Goal: Task Accomplishment & Management: Manage account settings

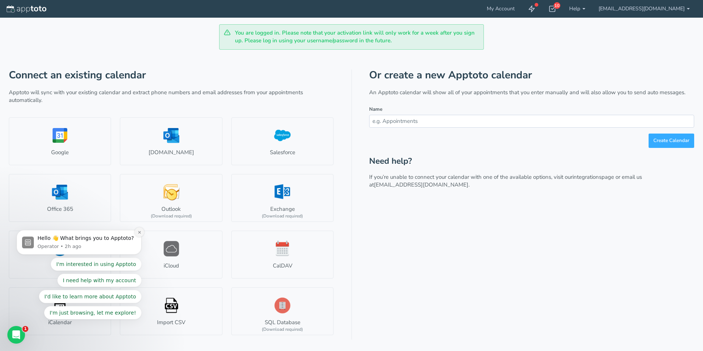
click at [142, 233] on button "Dismiss notification" at bounding box center [140, 232] width 10 height 10
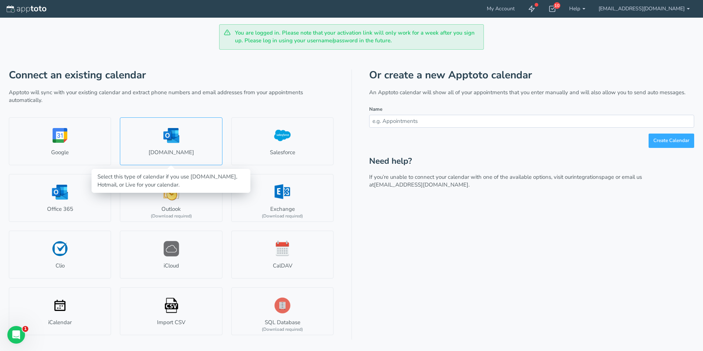
click at [172, 141] on link "Outlook.com" at bounding box center [171, 141] width 102 height 48
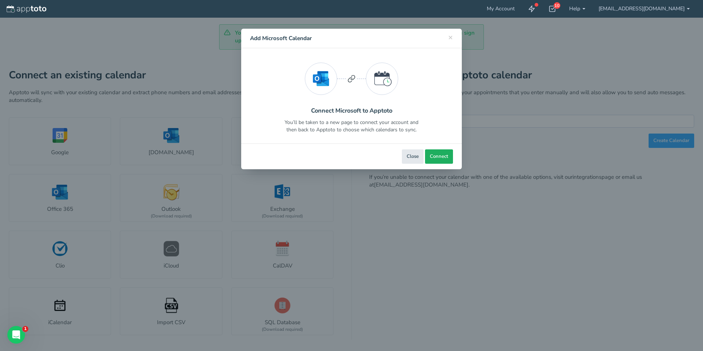
click at [443, 155] on span "Connect" at bounding box center [439, 156] width 18 height 7
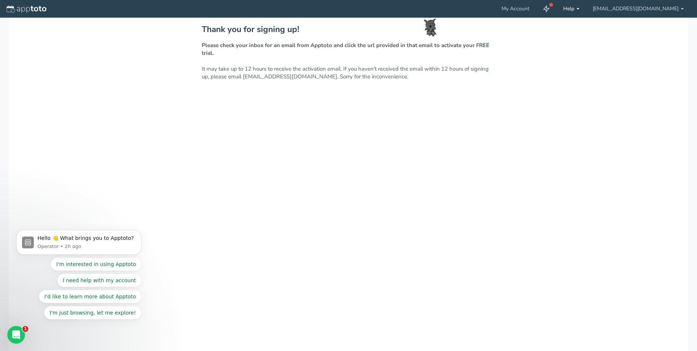
click at [585, 7] on link "Help" at bounding box center [571, 9] width 29 height 18
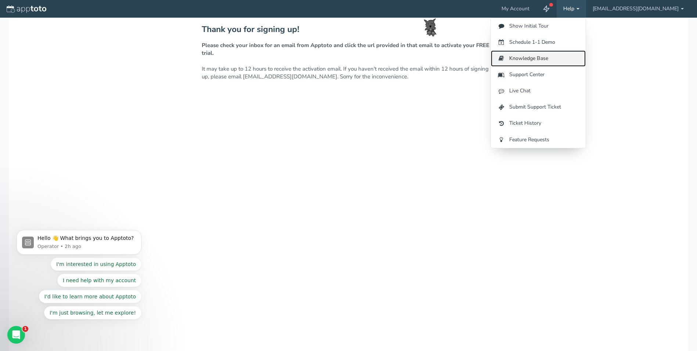
click at [531, 61] on link "Knowledge Base" at bounding box center [538, 58] width 95 height 16
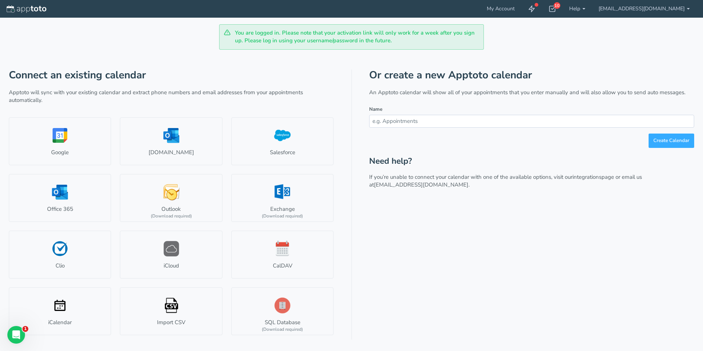
click at [394, 119] on input "text" at bounding box center [531, 121] width 325 height 13
click at [372, 120] on input "Delivery Bookings" at bounding box center [531, 121] width 325 height 13
type input "Site Delivery Bookings"
drag, startPoint x: 664, startPoint y: 138, endPoint x: 658, endPoint y: 138, distance: 6.6
click at [664, 138] on button "Create Calendar" at bounding box center [671, 140] width 46 height 14
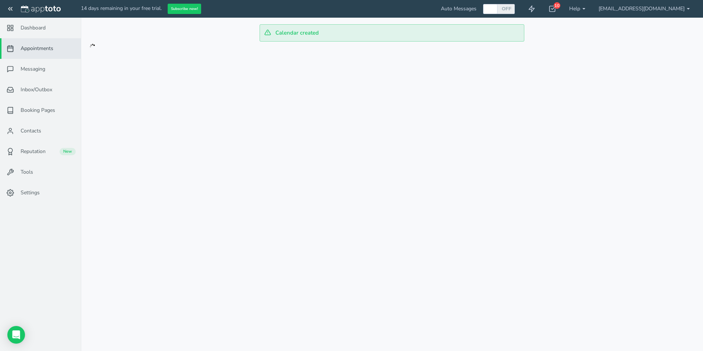
checkbox input "true"
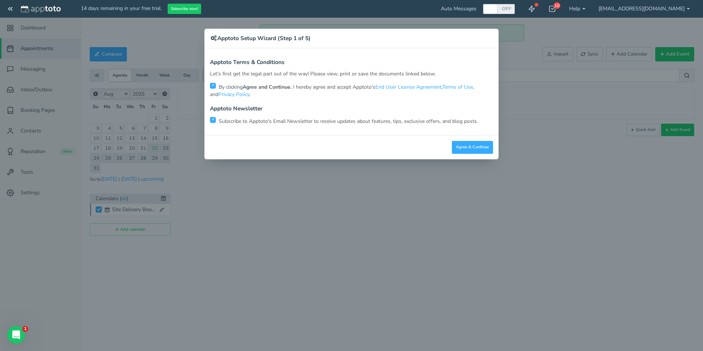
click at [212, 120] on input "checkbox" at bounding box center [213, 120] width 6 height 6
checkbox input "false"
click at [471, 141] on button "Agree & Continue" at bounding box center [472, 147] width 41 height 13
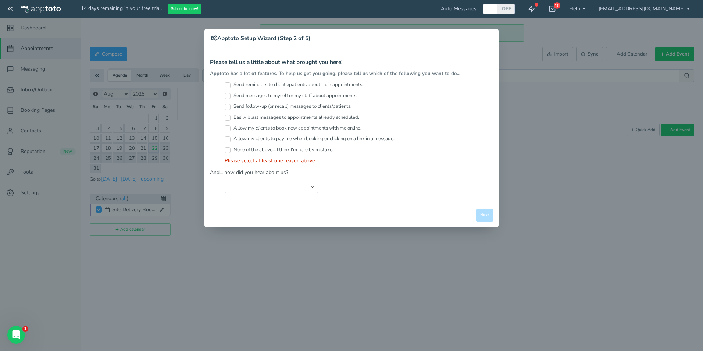
click at [227, 150] on input "None of the above... I think I'm here by mistake." at bounding box center [228, 150] width 6 height 6
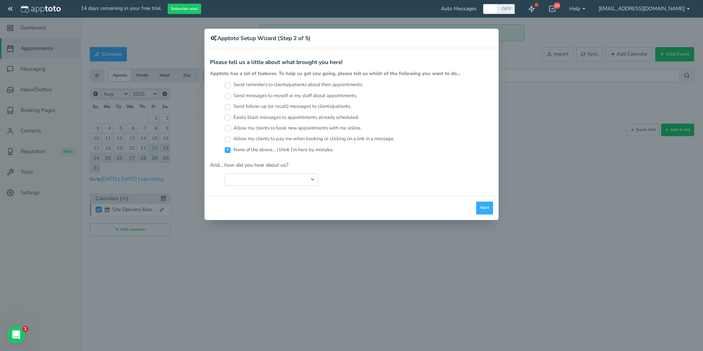
click at [228, 147] on label "None of the above... I think I'm here by mistake." at bounding box center [279, 149] width 109 height 7
click at [228, 147] on input "None of the above... I think I'm here by mistake." at bounding box center [228, 150] width 6 height 6
checkbox input "false"
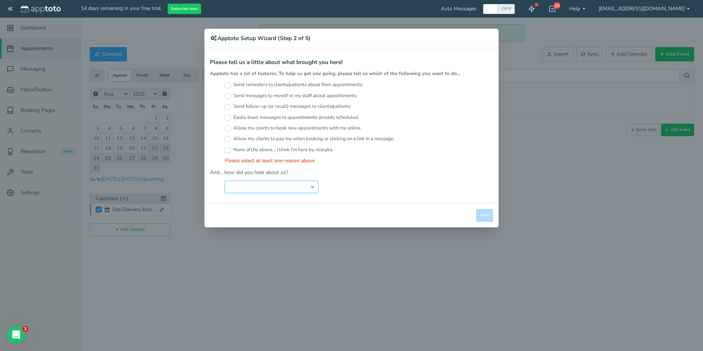
click at [275, 182] on select "Search Engine (Google, Yahoo, Bing, etc.) Search Engine Advertisement Blog Post…" at bounding box center [272, 186] width 94 height 12
select select "string:Friend or Co-Worker"
click at [225, 180] on select "Search Engine (Google, Yahoo, Bing, etc.) Search Engine Advertisement Blog Post…" at bounding box center [272, 186] width 94 height 12
click at [228, 150] on input "None of the above... I think I'm here by mistake." at bounding box center [228, 150] width 6 height 6
checkbox input "true"
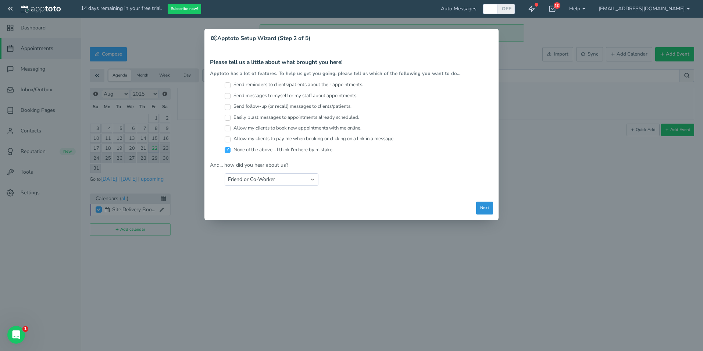
click at [484, 208] on button "Next" at bounding box center [484, 207] width 17 height 13
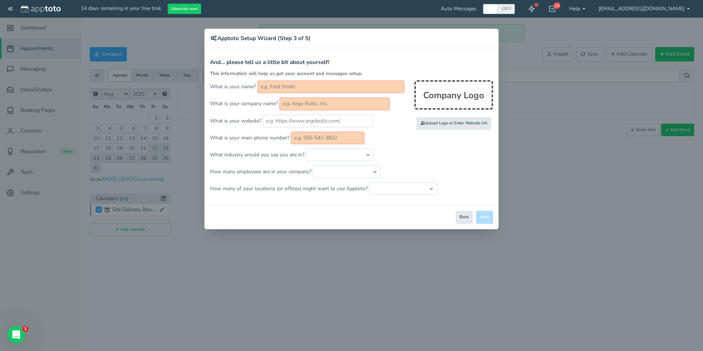
click at [281, 86] on input "text" at bounding box center [330, 87] width 147 height 12
type input "Scott Placentino"
type input "Consolidated Power Projects"
type input "0447798349"
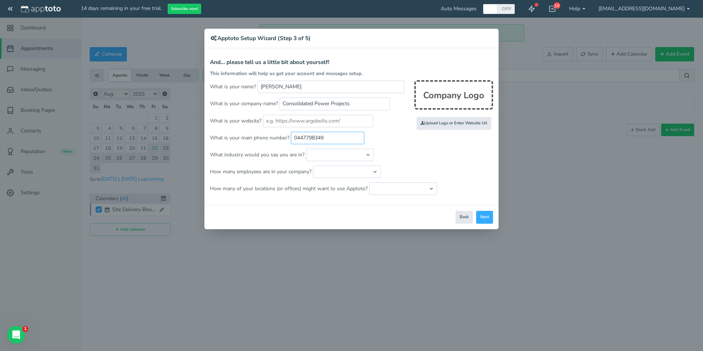
drag, startPoint x: 333, startPoint y: 136, endPoint x: 281, endPoint y: 138, distance: 52.2
click at [281, 138] on p "What is your main phone number? 0447798349" at bounding box center [351, 138] width 283 height 12
click at [369, 154] on select "Automotive Cleaning Services Consulting Education - Classroom Education - Admis…" at bounding box center [340, 155] width 68 height 12
select select "string:Electrical"
click at [306, 149] on select "Automotive Cleaning Services Consulting Education - Classroom Education - Admis…" at bounding box center [340, 155] width 68 height 12
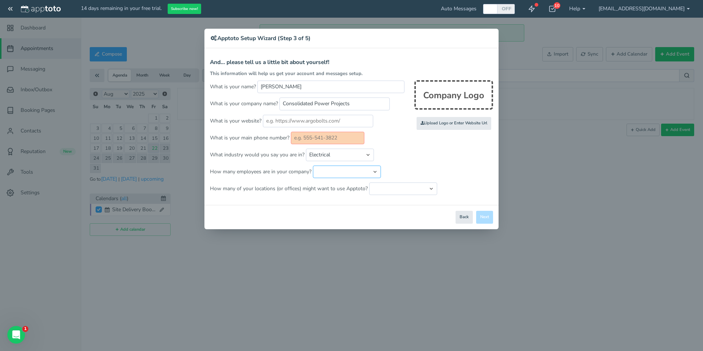
click at [330, 174] on select "Just me 1 to 5 6 to 10 11 to 25 26 to 50 51 to 100 101 to 500 501 to 1000 More …" at bounding box center [347, 171] width 68 height 12
select select "string:501..999"
click at [313, 165] on select "Just me 1 to 5 6 to 10 11 to 25 26 to 50 51 to 100 101 to 500 501 to 1000 More …" at bounding box center [347, 171] width 68 height 12
click at [382, 189] on select "Just one location 2 3 4 5 6 to 10 11 to 25 26 to 50 More than 50" at bounding box center [403, 188] width 68 height 12
select select "string:1"
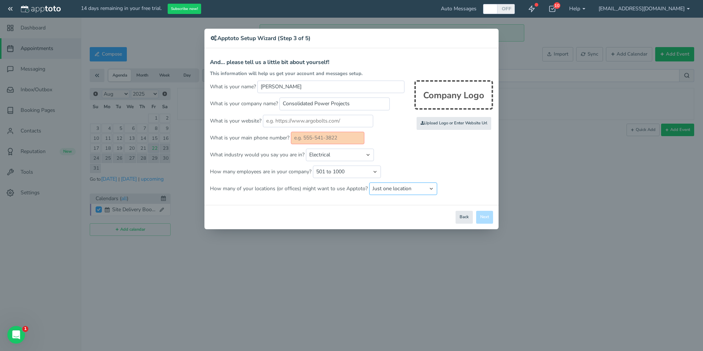
click at [369, 182] on select "Just one location 2 3 4 5 6 to 10 11 to 25 26 to 50 More than 50" at bounding box center [403, 188] width 68 height 12
click at [309, 137] on input "text" at bounding box center [328, 138] width 74 height 12
type input "0447798349"
click at [482, 219] on button "Next" at bounding box center [484, 217] width 17 height 13
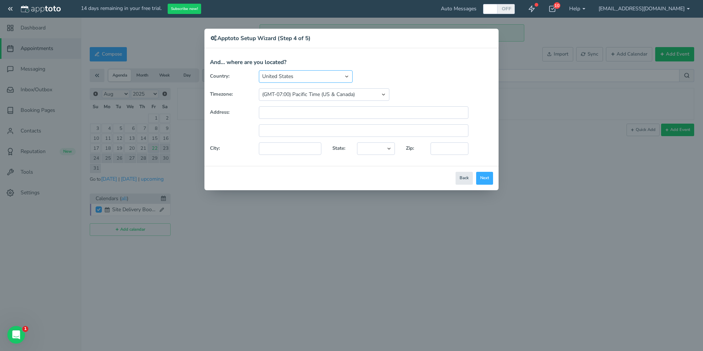
click at [346, 75] on select "United States Canada Australia Bahrain Belgium Denmark Estonia France Germany H…" at bounding box center [306, 76] width 94 height 12
select select "string:AU"
click at [259, 70] on select "United States Canada Australia Bahrain Belgium Denmark Estonia France Germany H…" at bounding box center [306, 76] width 94 height 12
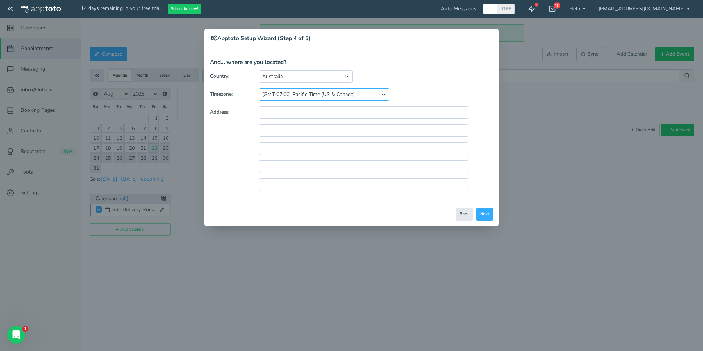
click at [361, 93] on select "(GMT-10:00) Hawaii (GMT-08:00) Alaska (GMT-07:00) Pacific Time (US & Canada) (G…" at bounding box center [324, 94] width 130 height 12
select select "string:[GEOGRAPHIC_DATA]/[GEOGRAPHIC_DATA]"
click at [259, 88] on select "(GMT-10:00) Hawaii (GMT-08:00) Alaska (GMT-07:00) Pacific Time (US & Canada) (G…" at bounding box center [324, 94] width 130 height 12
click at [489, 215] on button "Next" at bounding box center [484, 214] width 17 height 13
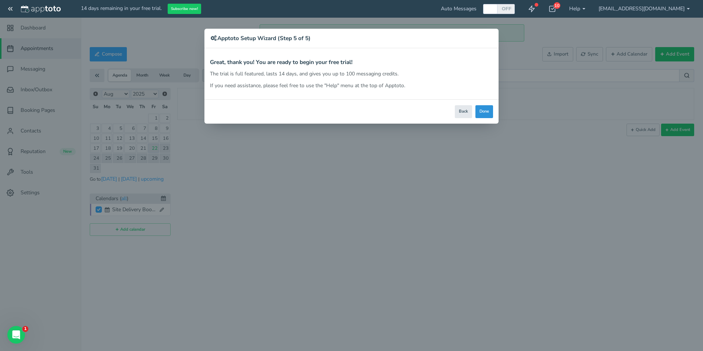
click at [489, 105] on button "Done" at bounding box center [484, 111] width 18 height 13
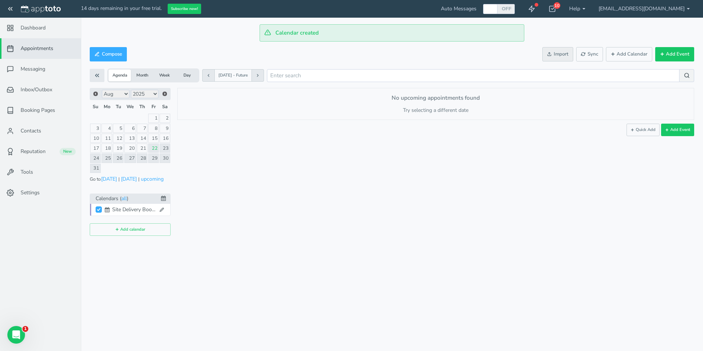
click at [554, 54] on button "Import" at bounding box center [557, 54] width 31 height 14
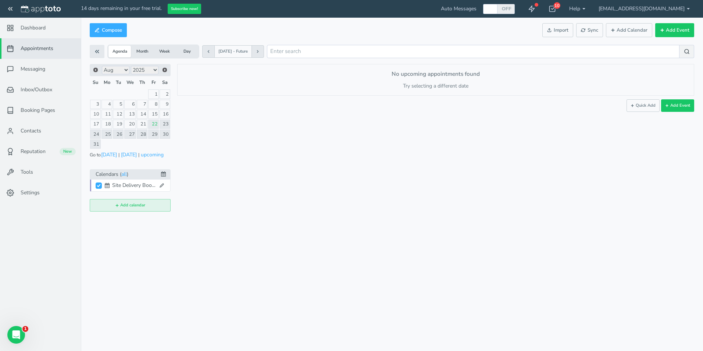
click at [130, 205] on button "Add calendar" at bounding box center [130, 205] width 81 height 12
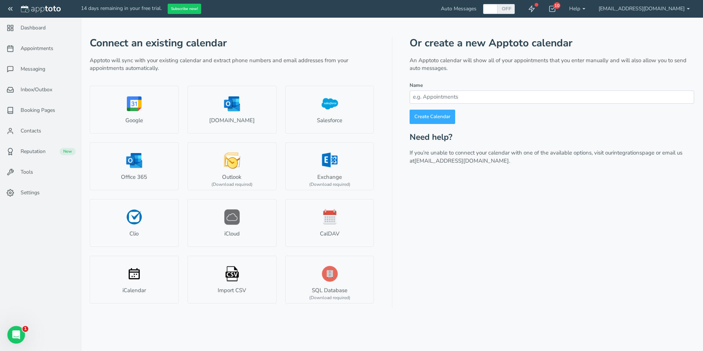
type input "[EMAIL_ADDRESS][DOMAIN_NAME]"
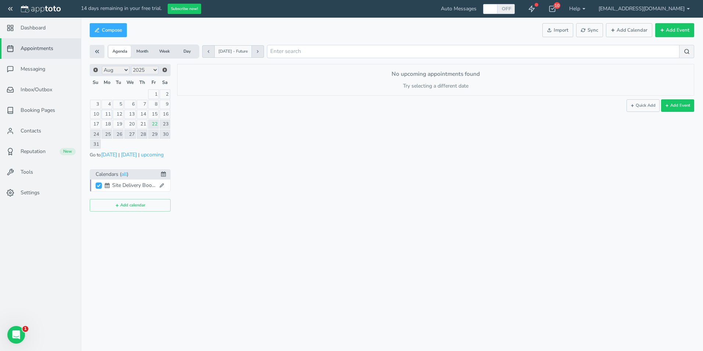
click at [109, 114] on link "11" at bounding box center [106, 114] width 11 height 9
click at [676, 111] on button "Add Event" at bounding box center [677, 113] width 33 height 12
type input "2025-08-11"
type input "10:00am"
type input "2025-08-11"
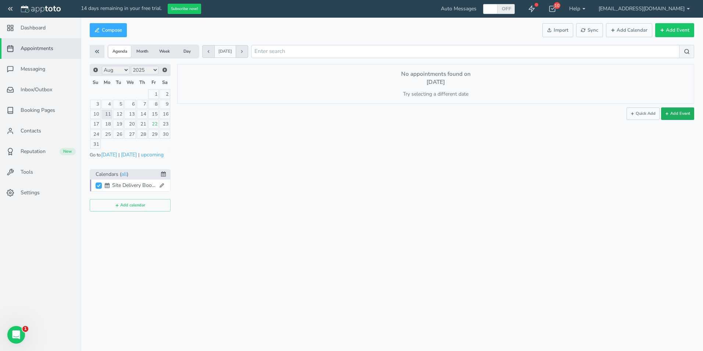
type input "11:00am"
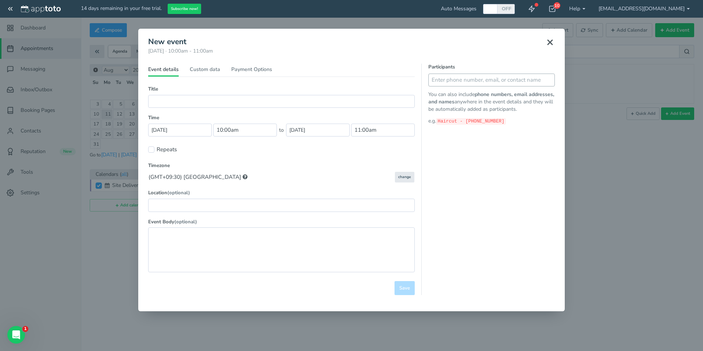
click at [551, 42] on icon at bounding box center [550, 42] width 9 height 9
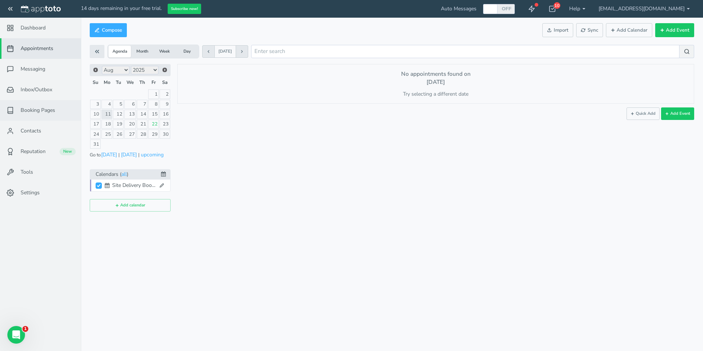
click at [40, 109] on span "Booking Pages" at bounding box center [38, 110] width 35 height 7
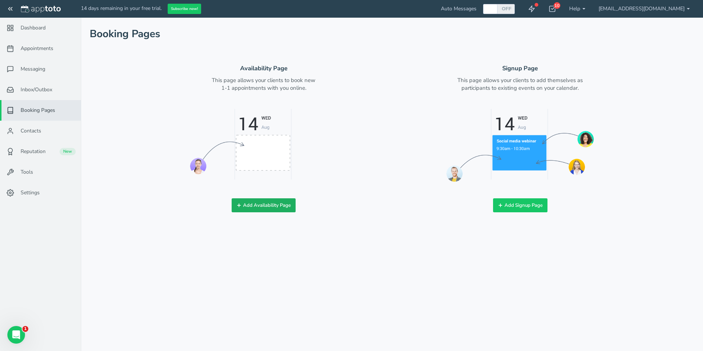
click at [254, 206] on button "Add Availability Page" at bounding box center [264, 205] width 64 height 14
checkbox input "true"
type input "Book time with me!"
type input "conpower_com_splacentino"
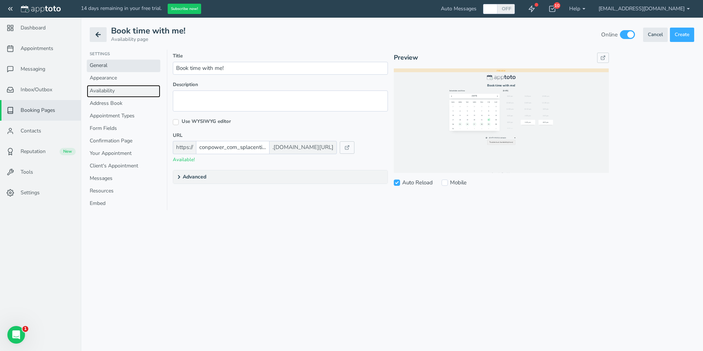
click at [102, 92] on link "Availability" at bounding box center [124, 91] width 74 height 12
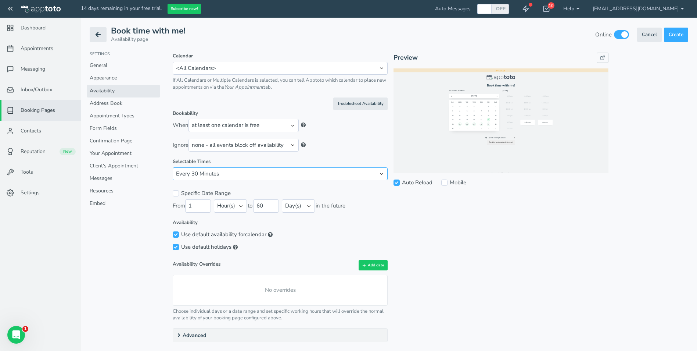
click at [212, 175] on select "Every 240 Minutes Every 120 Minutes Every 60 Minutes Every 30 Minutes Every 15 …" at bounding box center [280, 173] width 215 height 13
select select "number:15"
click at [173, 167] on select "Every 240 Minutes Every 120 Minutes Every 60 Minutes Every 30 Minutes Every 15 …" at bounding box center [280, 173] width 215 height 13
click at [108, 117] on link "Appointment Types" at bounding box center [124, 116] width 74 height 12
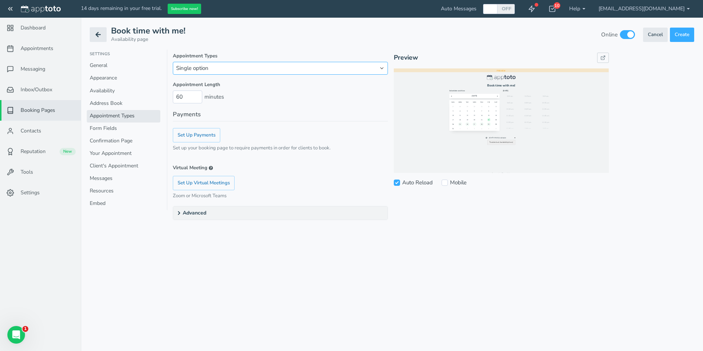
click at [223, 67] on select "Single option Multiple options" at bounding box center [280, 68] width 215 height 13
click at [101, 127] on link "Form Fields" at bounding box center [124, 128] width 74 height 12
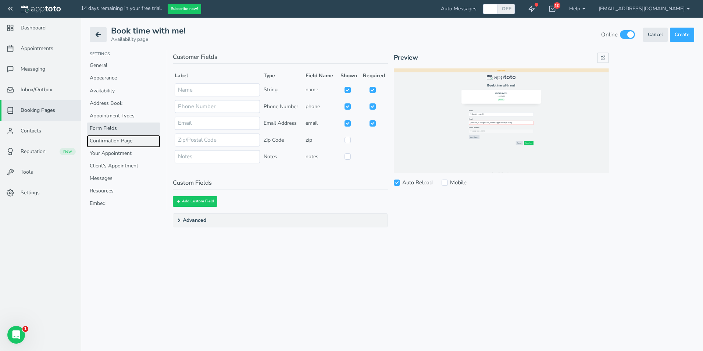
click at [113, 138] on link "Confirmation Page" at bounding box center [124, 141] width 74 height 12
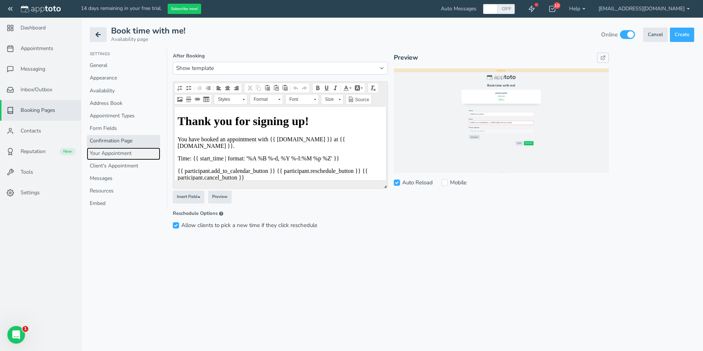
click at [108, 153] on link "Your Appointment" at bounding box center [124, 153] width 74 height 12
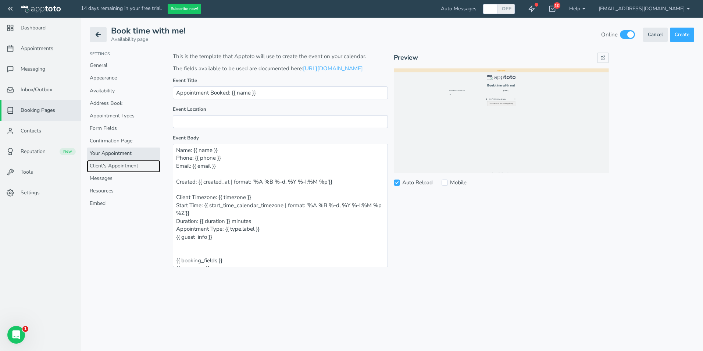
click at [110, 164] on link "Client's Appointment" at bounding box center [124, 166] width 74 height 12
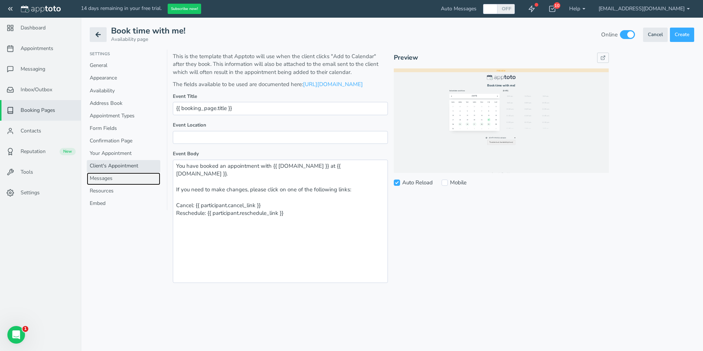
click at [94, 184] on link "Messages" at bounding box center [124, 178] width 74 height 12
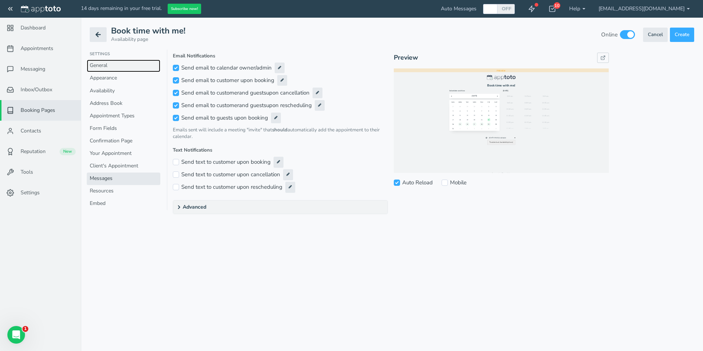
click at [97, 63] on link "General" at bounding box center [124, 66] width 74 height 12
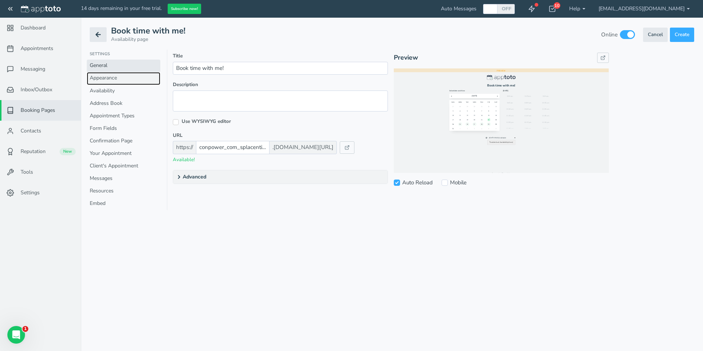
click at [100, 76] on link "Appearance" at bounding box center [124, 78] width 74 height 12
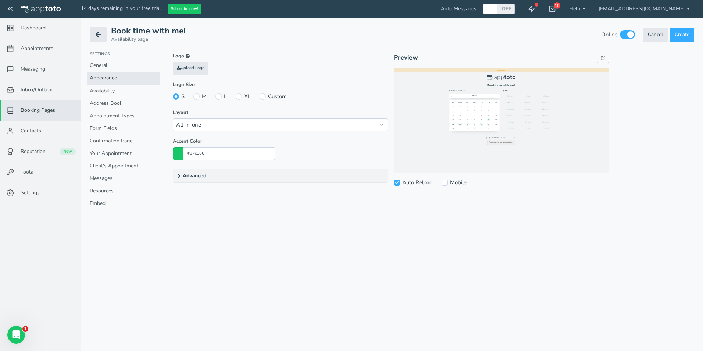
click at [201, 99] on label "M" at bounding box center [199, 97] width 13 height 8
click at [200, 99] on input "M" at bounding box center [196, 96] width 6 height 6
radio input "true"
radio input "false"
click at [225, 96] on label "L" at bounding box center [220, 97] width 11 height 8
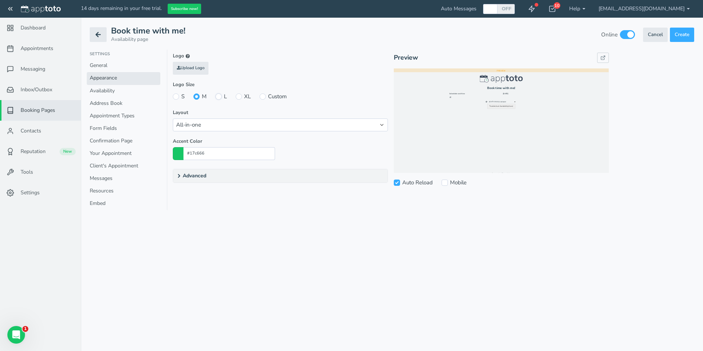
click at [222, 96] on input "L" at bounding box center [218, 96] width 6 height 6
radio input "true"
radio input "false"
click at [239, 97] on input "XL" at bounding box center [239, 96] width 6 height 6
radio input "true"
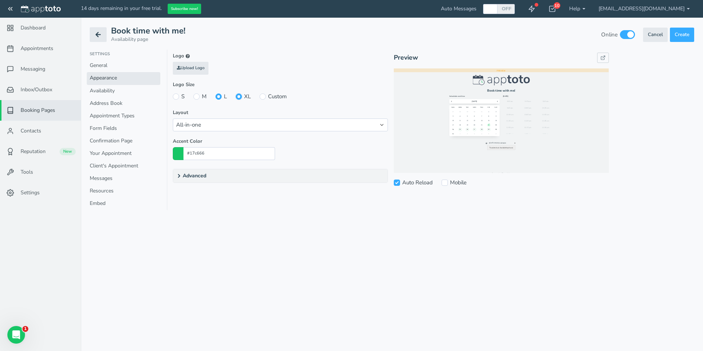
radio input "false"
click at [195, 96] on input "M" at bounding box center [196, 96] width 6 height 6
radio input "true"
radio input "false"
click at [186, 122] on select "Week view Month view All-in-one Legacy - Original Legacy - One column customize…" at bounding box center [280, 124] width 215 height 13
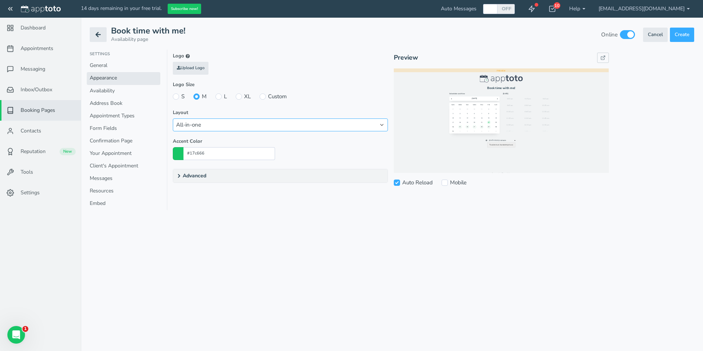
click at [186, 122] on select "Week view Month view All-in-one Legacy - Original Legacy - One column customize…" at bounding box center [280, 124] width 215 height 13
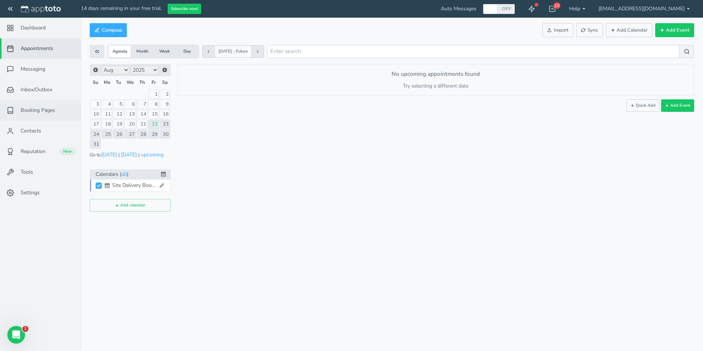
click at [40, 107] on span "Booking Pages" at bounding box center [38, 110] width 35 height 7
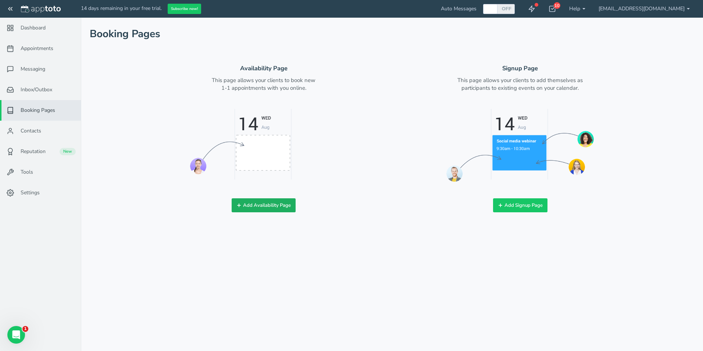
click at [264, 205] on button "Add Availability Page" at bounding box center [264, 205] width 64 height 14
checkbox input "true"
type input "Book time with me!"
type input "conpower_com_splacentino"
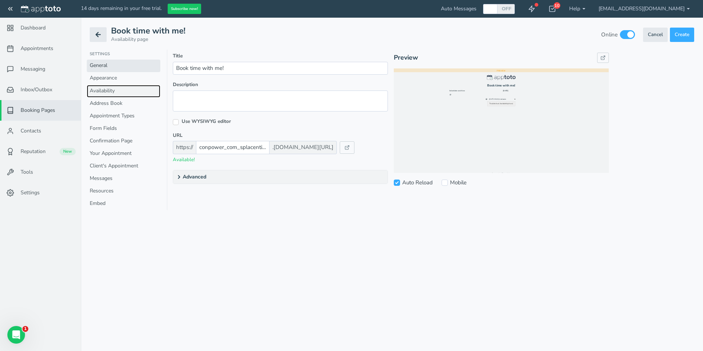
click at [99, 92] on link "Availability" at bounding box center [124, 91] width 74 height 12
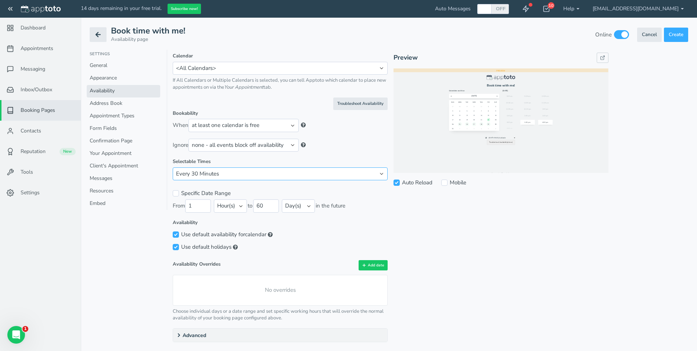
click at [216, 175] on select "Every 240 Minutes Every 120 Minutes Every 60 Minutes Every 30 Minutes Every 15 …" at bounding box center [280, 173] width 215 height 13
select select "number:15"
click at [173, 167] on select "Every 240 Minutes Every 120 Minutes Every 60 Minutes Every 30 Minutes Every 15 …" at bounding box center [280, 173] width 215 height 13
click at [240, 144] on select "none - all events block off availability events with a specific title: events w…" at bounding box center [244, 145] width 110 height 13
